Goal: Navigation & Orientation: Find specific page/section

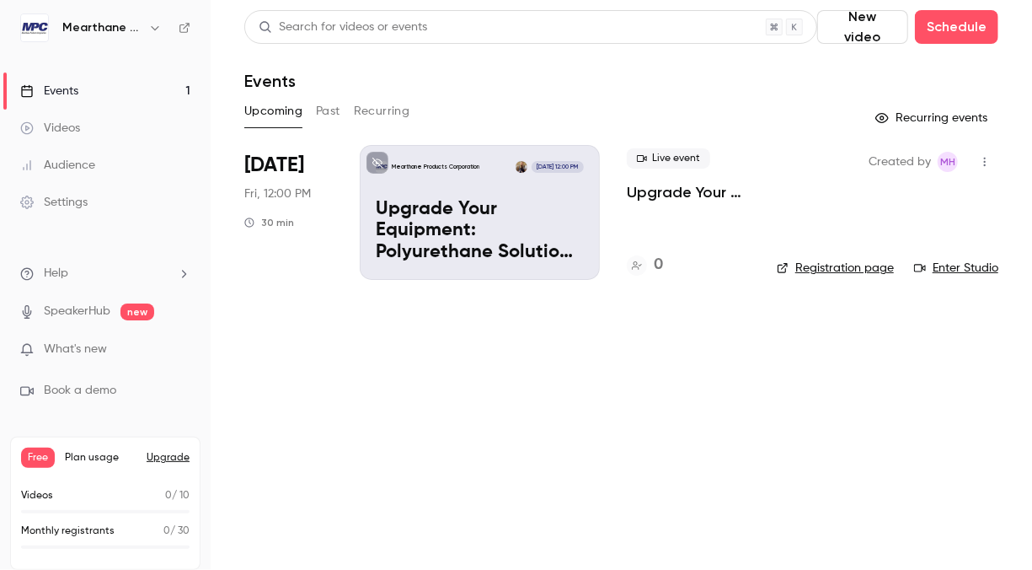
click at [387, 527] on main "Search for videos or events New video Schedule Events Upcoming Past Recurring R…" at bounding box center [621, 285] width 821 height 570
